Goal: Transaction & Acquisition: Subscribe to service/newsletter

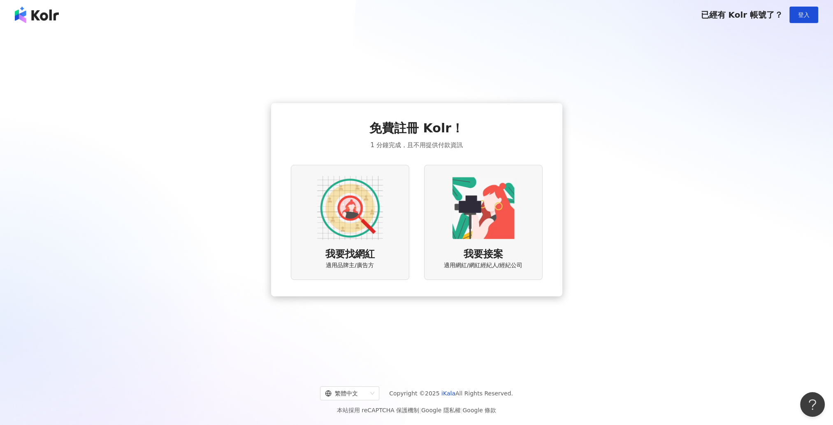
click at [356, 248] on span "我要找網紅" at bounding box center [349, 255] width 49 height 14
